Goal: Find specific page/section: Find specific page/section

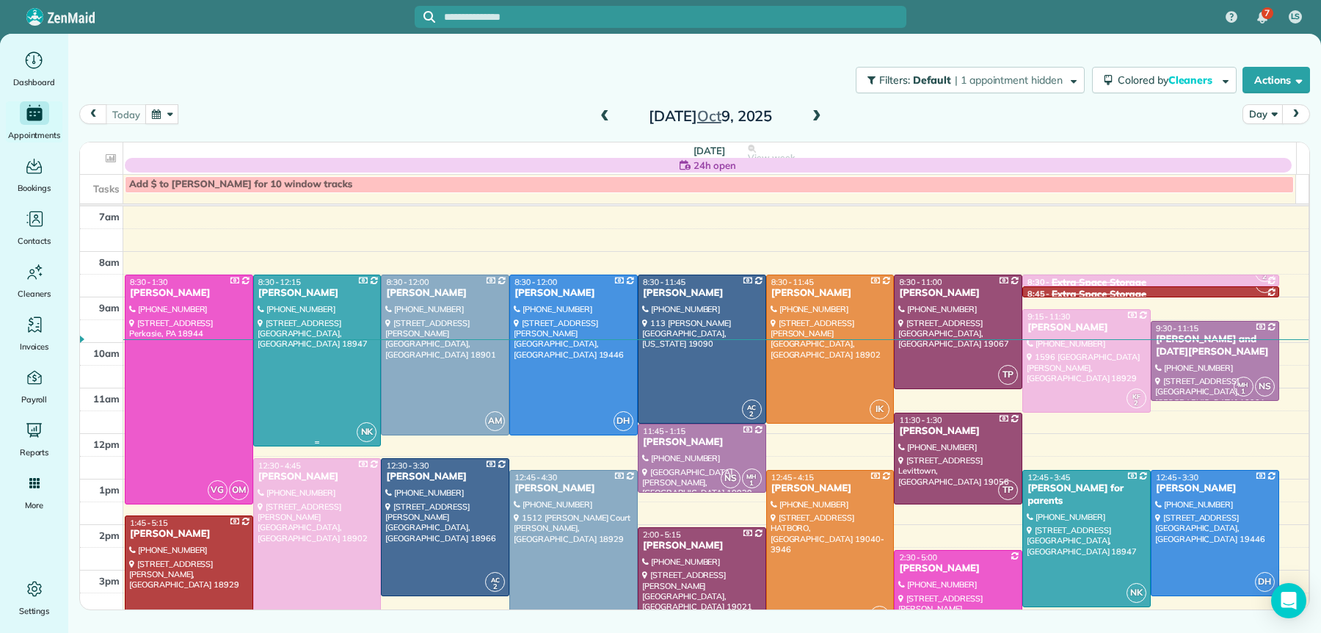
scroll to position [48, 0]
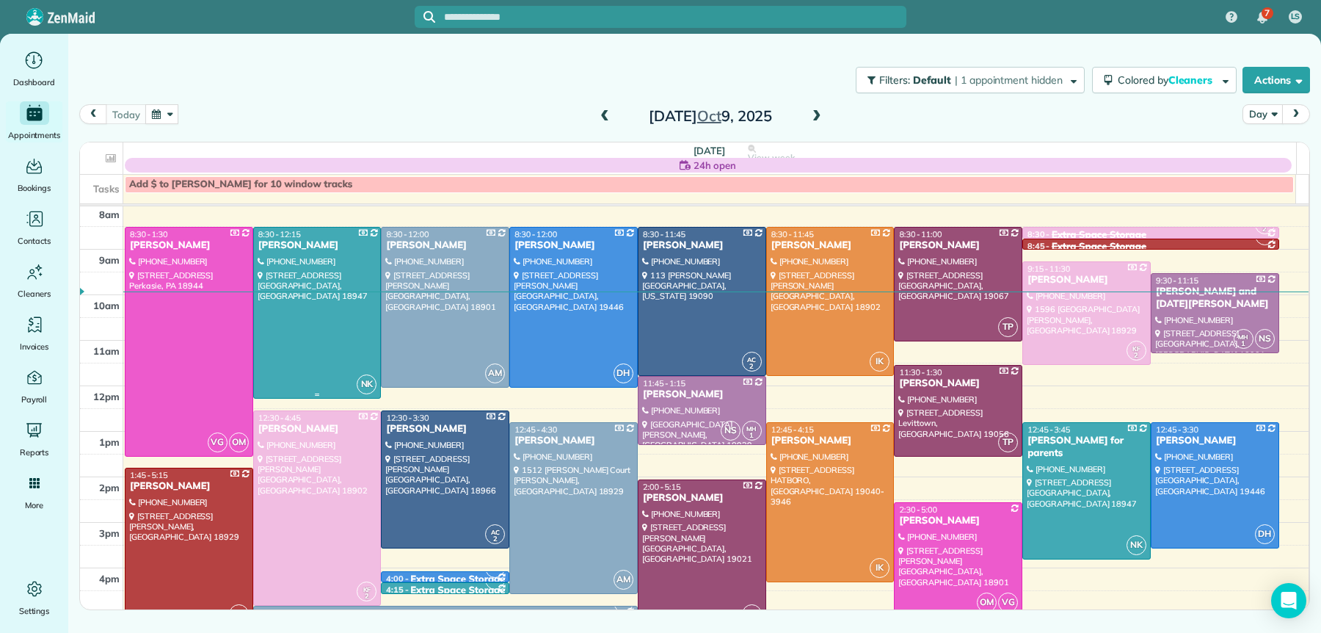
click at [285, 239] on span "8:30 - 12:15" at bounding box center [279, 234] width 43 height 10
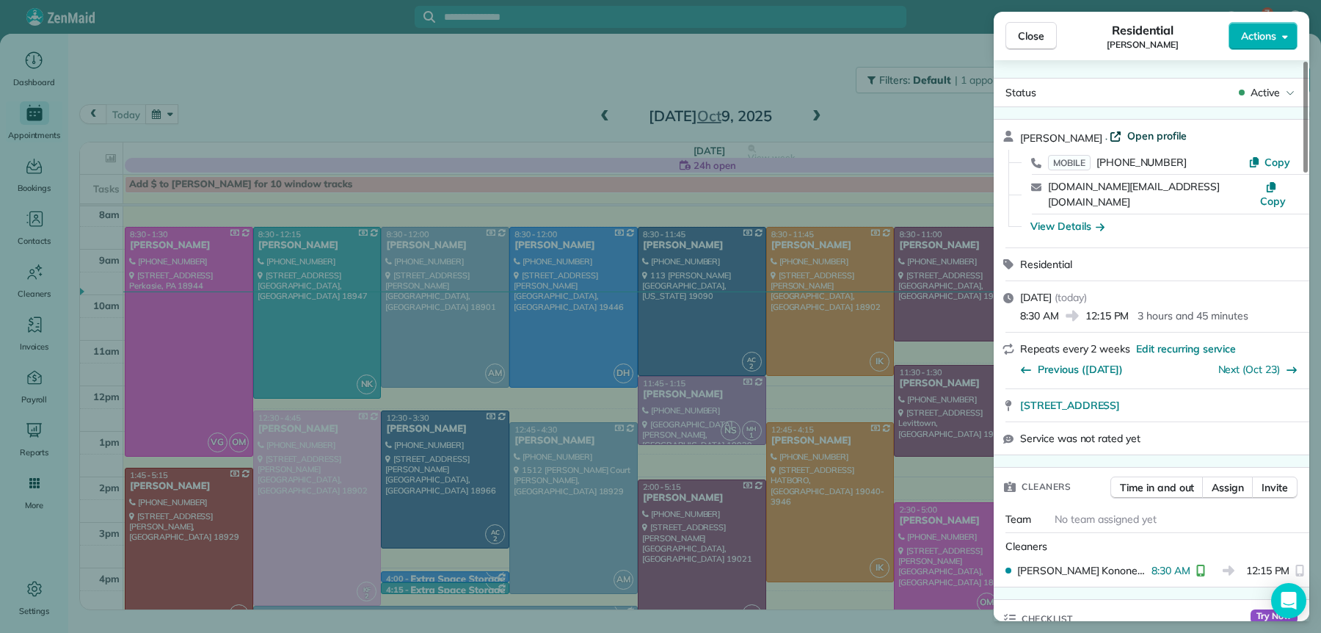
click at [1153, 136] on span "Open profile" at bounding box center [1157, 135] width 59 height 15
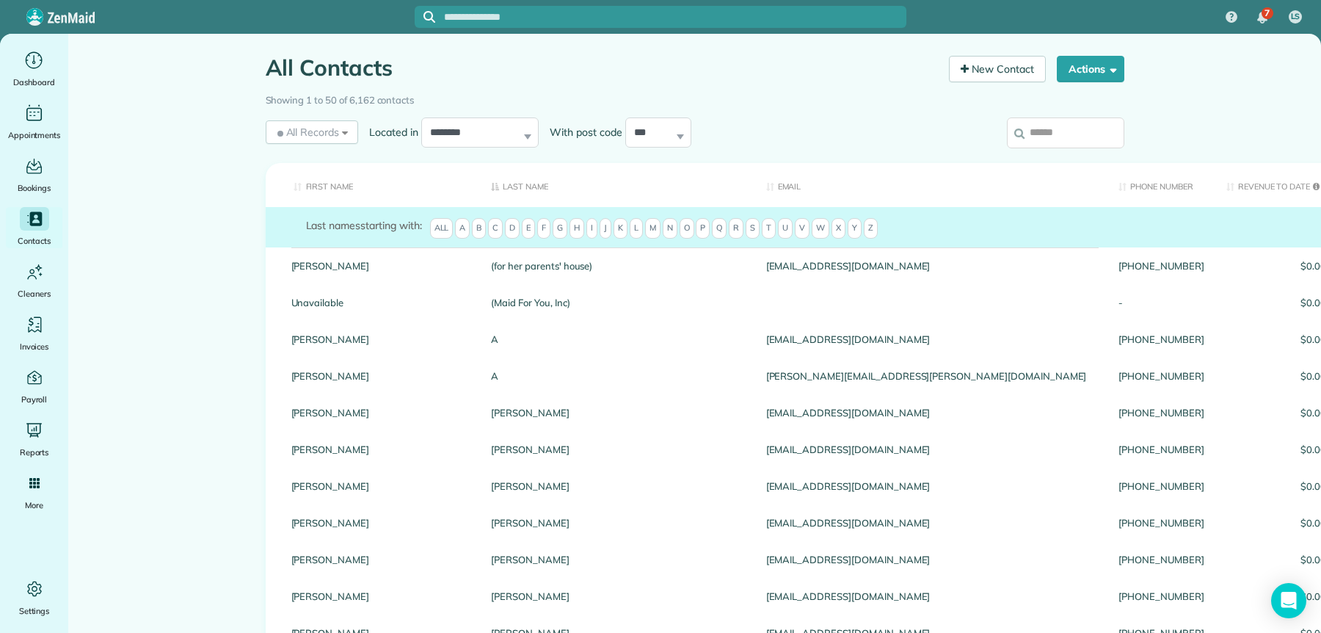
click at [1064, 137] on input "search" at bounding box center [1065, 132] width 117 height 31
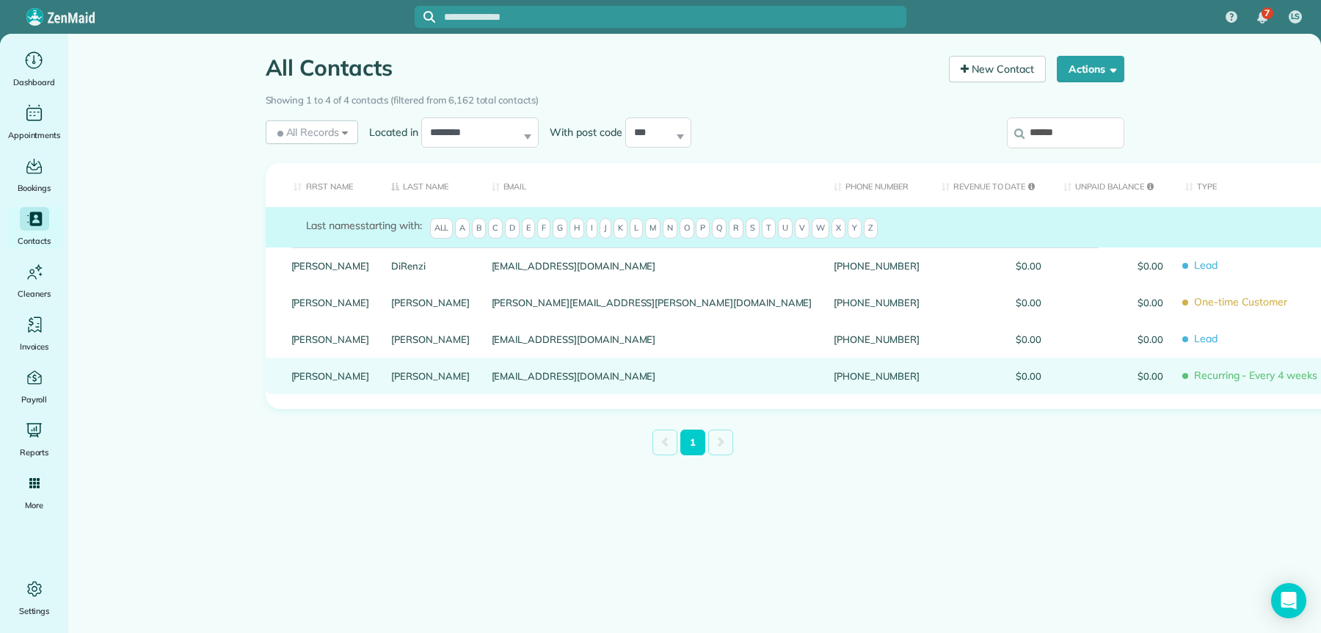
type input "******"
click at [308, 381] on link "[PERSON_NAME]" at bounding box center [330, 376] width 79 height 10
